Goal: Task Accomplishment & Management: Manage account settings

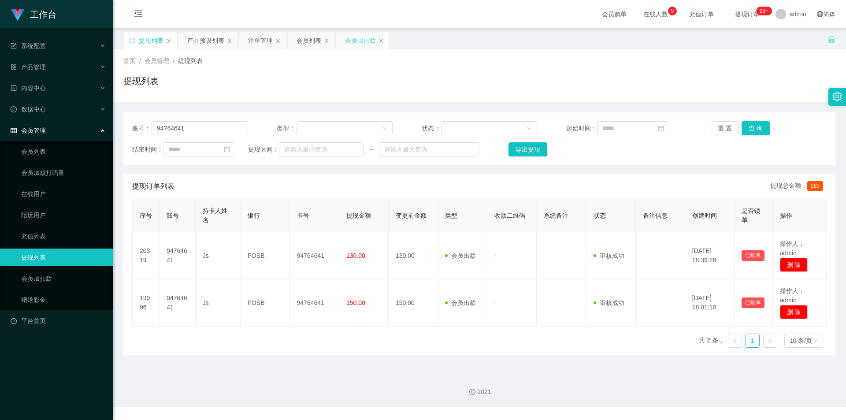
click at [347, 37] on div "会员加扣款" at bounding box center [360, 40] width 31 height 17
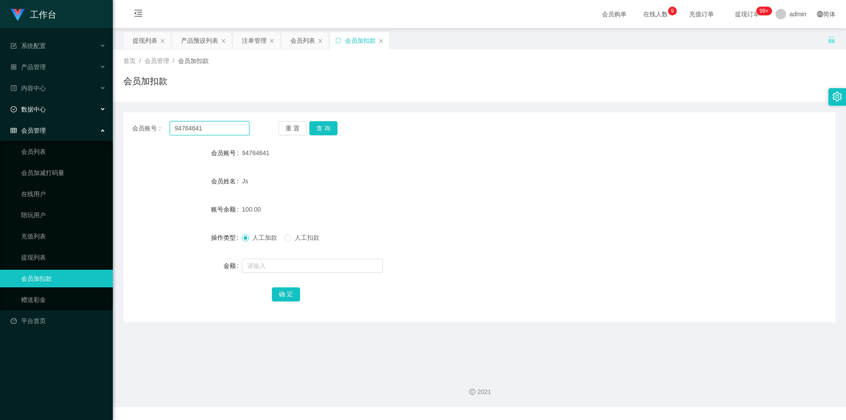
drag, startPoint x: 137, startPoint y: 126, endPoint x: 0, endPoint y: 107, distance: 138.3
click at [0, 107] on section "工作台 系统配置 产品管理 产品列表 产品预设列表 开奖记录 注单管理 即时注单 内容中心 数据中心 会员管理 会员列表 会员加减打码量 在线用户 陪玩用户 …" at bounding box center [423, 203] width 846 height 407
paste input "Cheekinchow8"
type input "Cheekinchow8"
click at [325, 122] on button "查 询" at bounding box center [323, 128] width 28 height 14
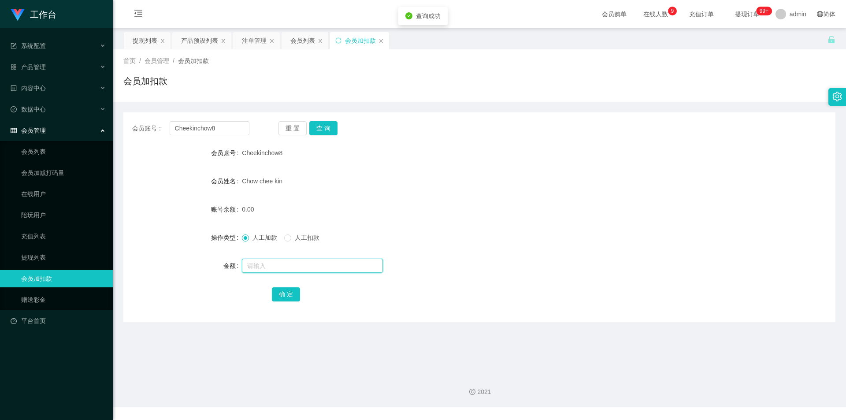
click at [264, 264] on input "text" at bounding box center [312, 266] width 141 height 14
type input "500"
click at [278, 289] on button "确 定" at bounding box center [286, 294] width 28 height 14
click at [429, 204] on div "0.00" at bounding box center [449, 209] width 415 height 18
click at [291, 37] on div "会员列表" at bounding box center [302, 40] width 25 height 17
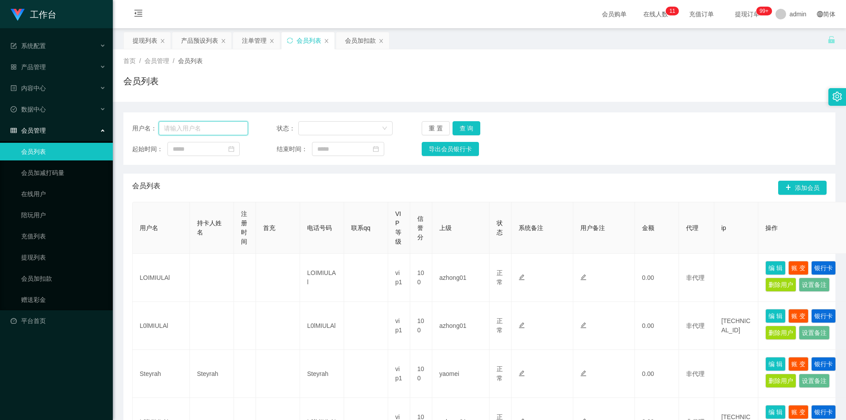
click at [195, 123] on input "text" at bounding box center [203, 128] width 89 height 14
paste input "Cheekinchow8"
type input "Cheekinchow8"
click at [467, 128] on button "查 询" at bounding box center [466, 128] width 28 height 14
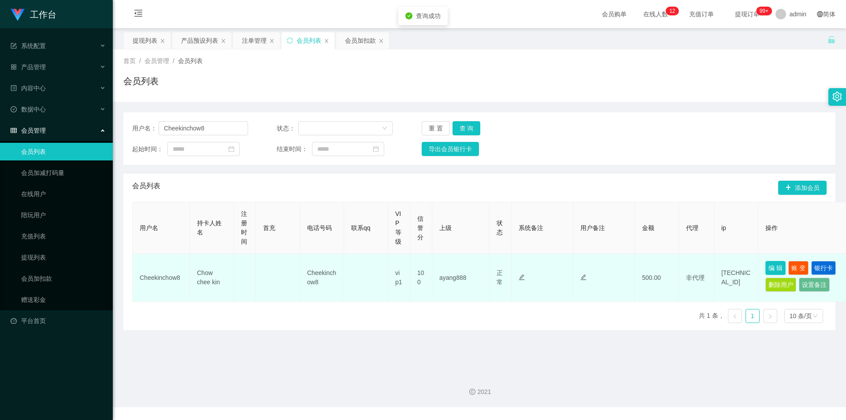
click at [775, 265] on button "编 辑" at bounding box center [775, 268] width 20 height 14
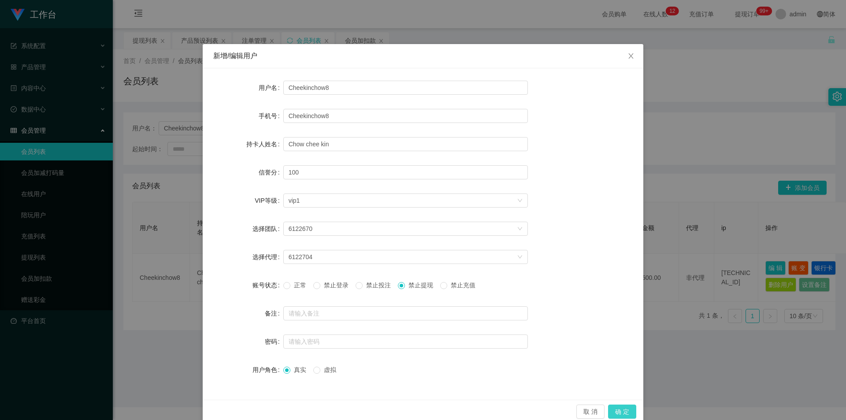
click at [616, 411] on button "确 定" at bounding box center [622, 411] width 28 height 14
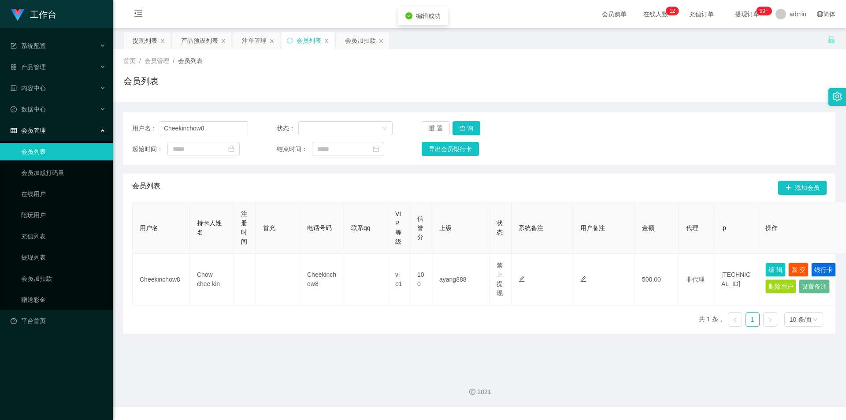
click at [618, 378] on div "2021" at bounding box center [479, 386] width 733 height 41
click at [689, 91] on div "会员列表" at bounding box center [479, 84] width 712 height 20
